Goal: Information Seeking & Learning: Learn about a topic

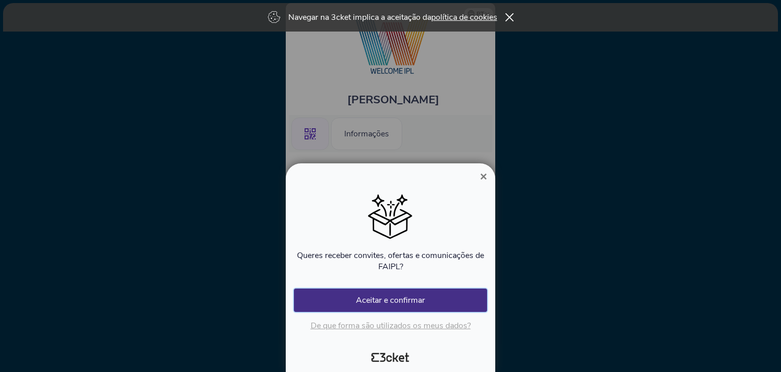
click at [398, 295] on button "Aceitar e confirmar" at bounding box center [390, 299] width 193 height 23
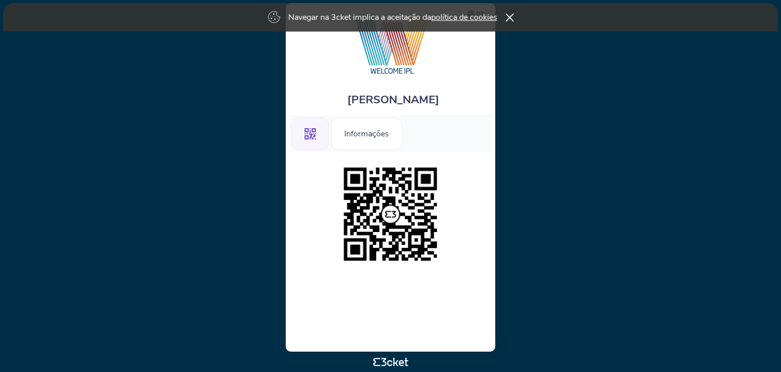
click at [514, 14] on icon at bounding box center [509, 17] width 9 height 8
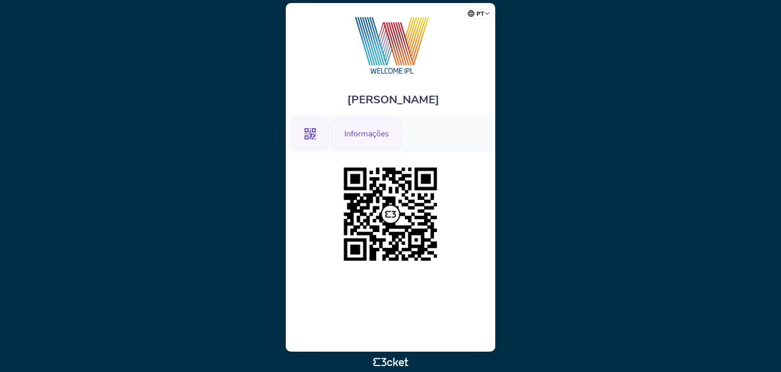
click at [360, 139] on div "Informações" at bounding box center [366, 134] width 71 height 33
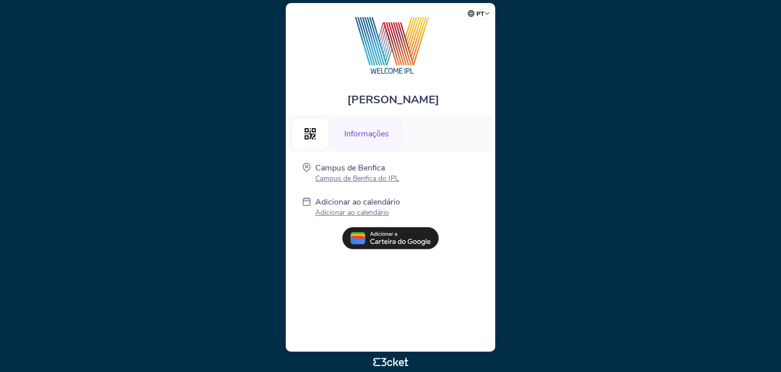
click at [353, 136] on div "Informações" at bounding box center [366, 134] width 71 height 33
click at [316, 135] on div ".st0{fill-rule:evenodd;clip-rule:evenodd;}" at bounding box center [310, 134] width 38 height 33
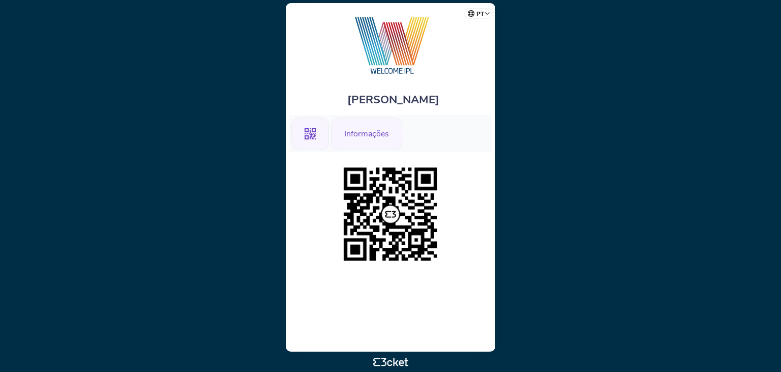
click at [378, 139] on div "Informações" at bounding box center [366, 134] width 71 height 33
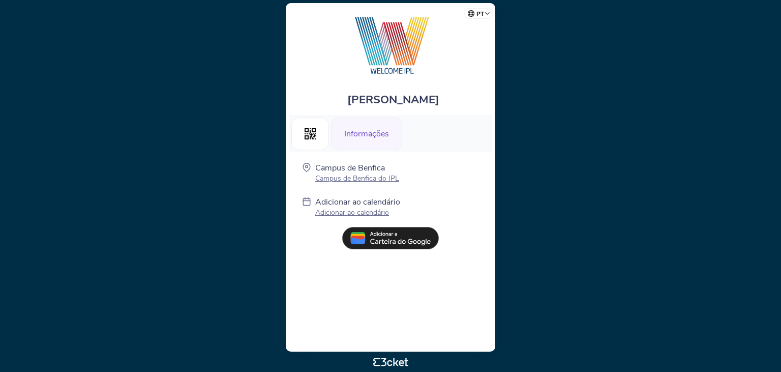
click at [354, 135] on div "Informações" at bounding box center [366, 134] width 71 height 33
